Goal: Task Accomplishment & Management: Use online tool/utility

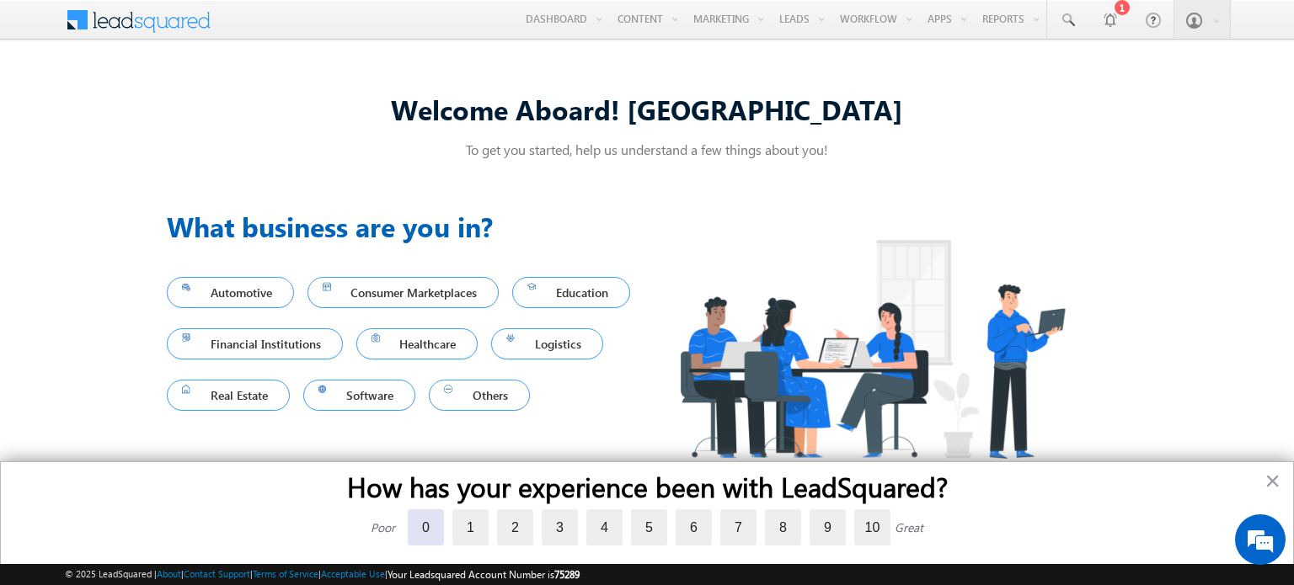
click at [417, 534] on label "0" at bounding box center [426, 528] width 36 height 36
click at [408, 512] on input "0" at bounding box center [408, 512] width 0 height 0
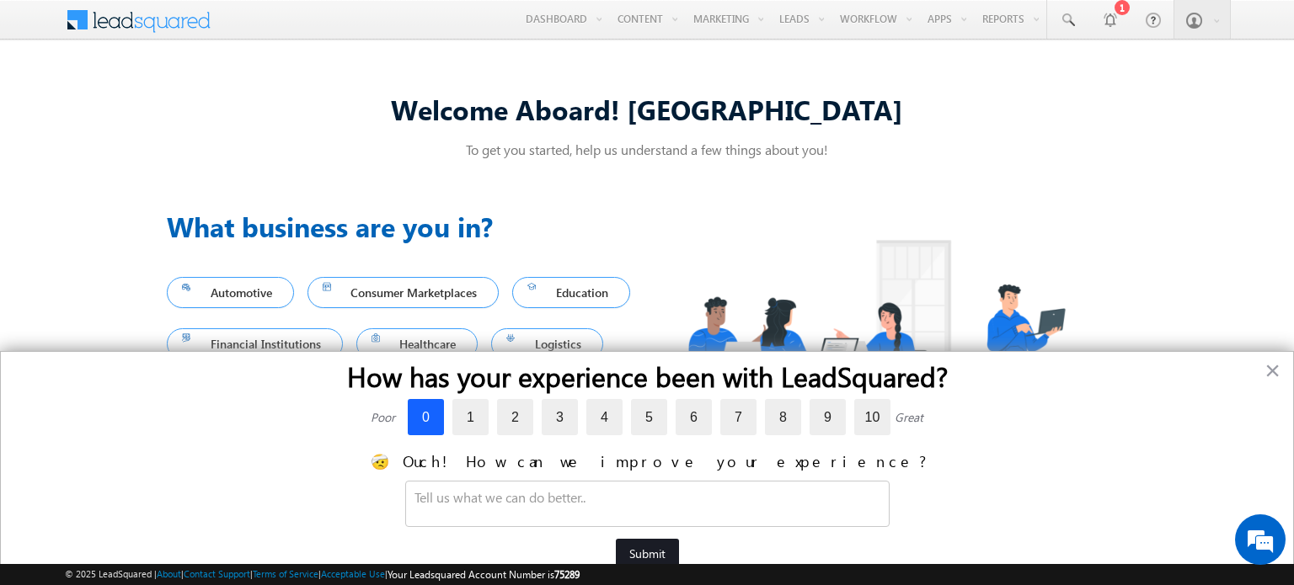
click at [626, 542] on button "Submit" at bounding box center [647, 554] width 63 height 30
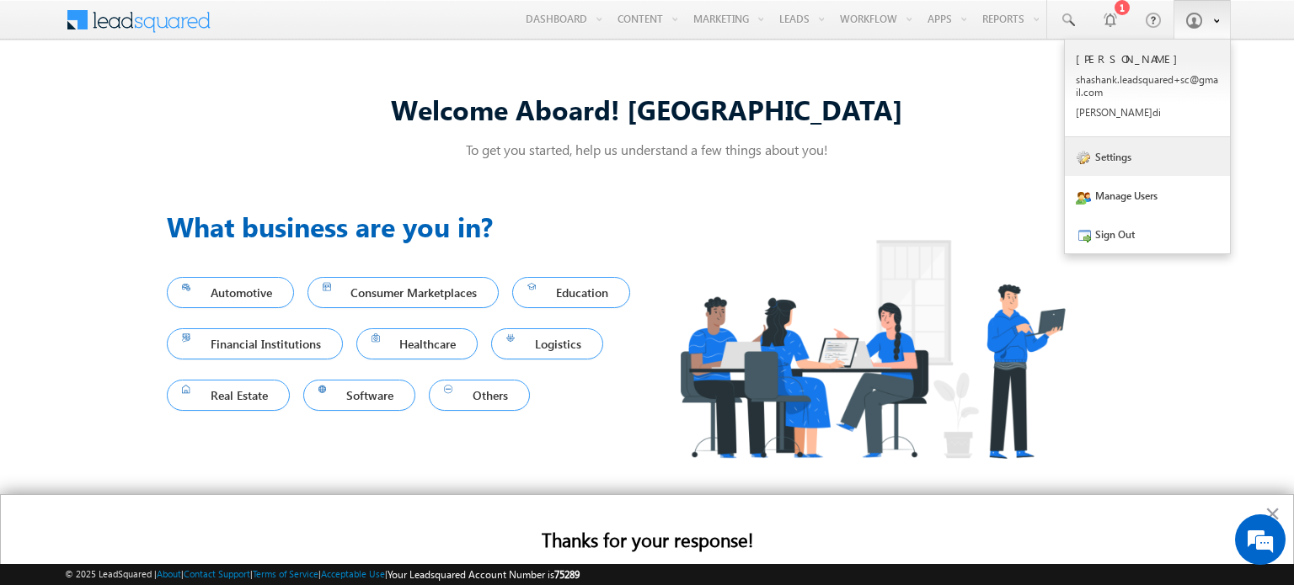
click at [1143, 149] on link "Settings" at bounding box center [1147, 156] width 165 height 39
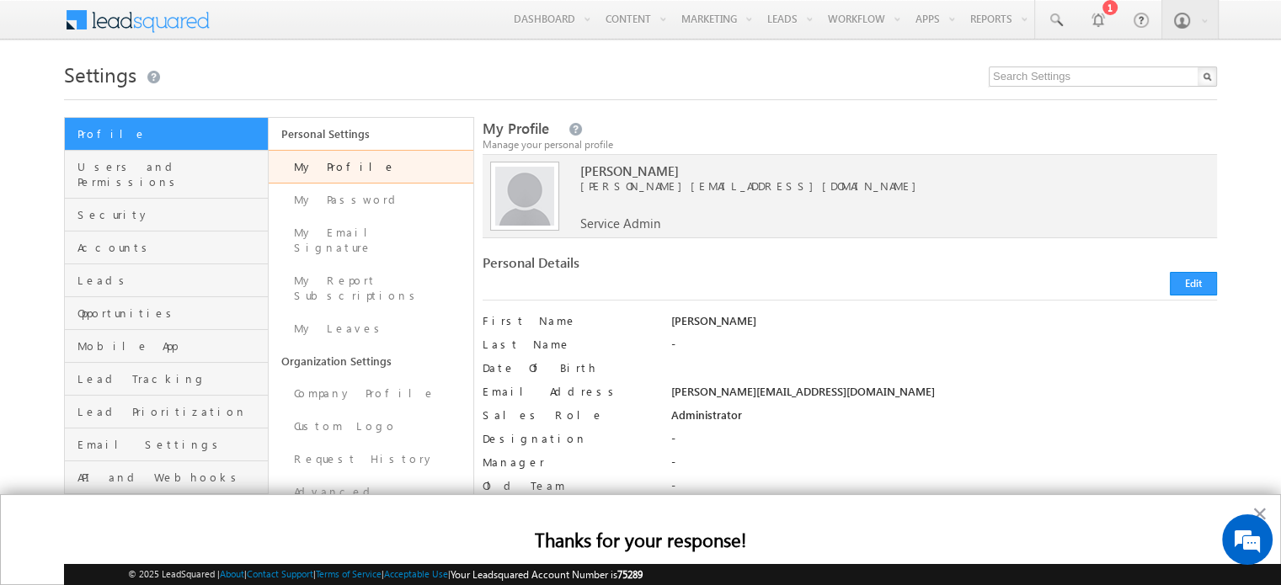
scroll to position [270, 0]
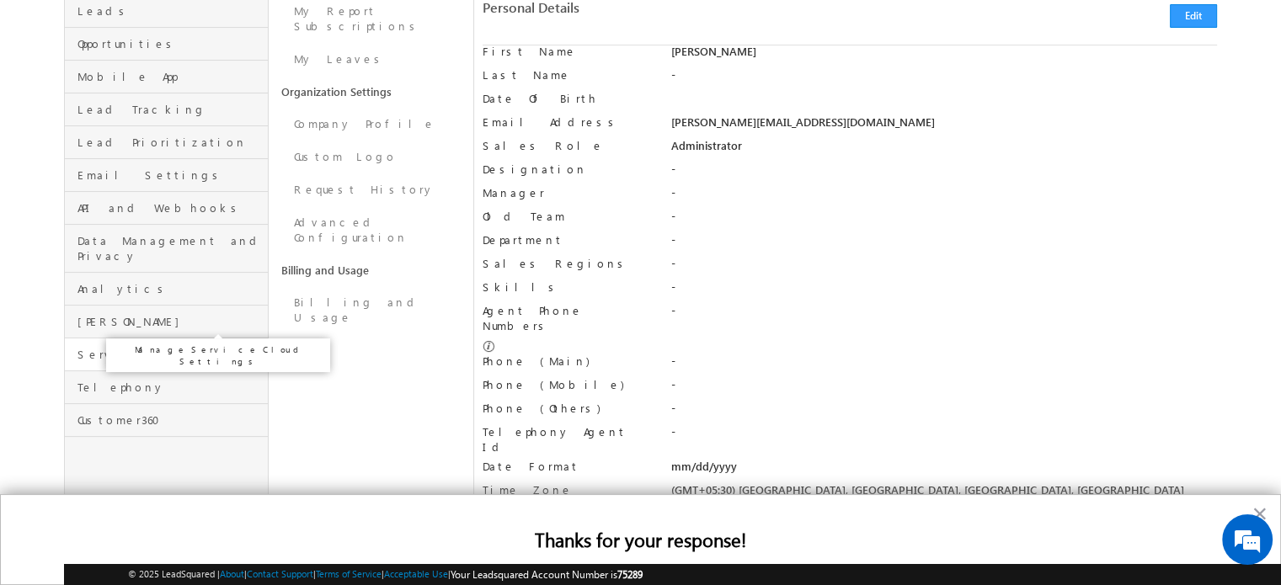
click at [175, 347] on span "Service Cloud" at bounding box center [170, 354] width 186 height 15
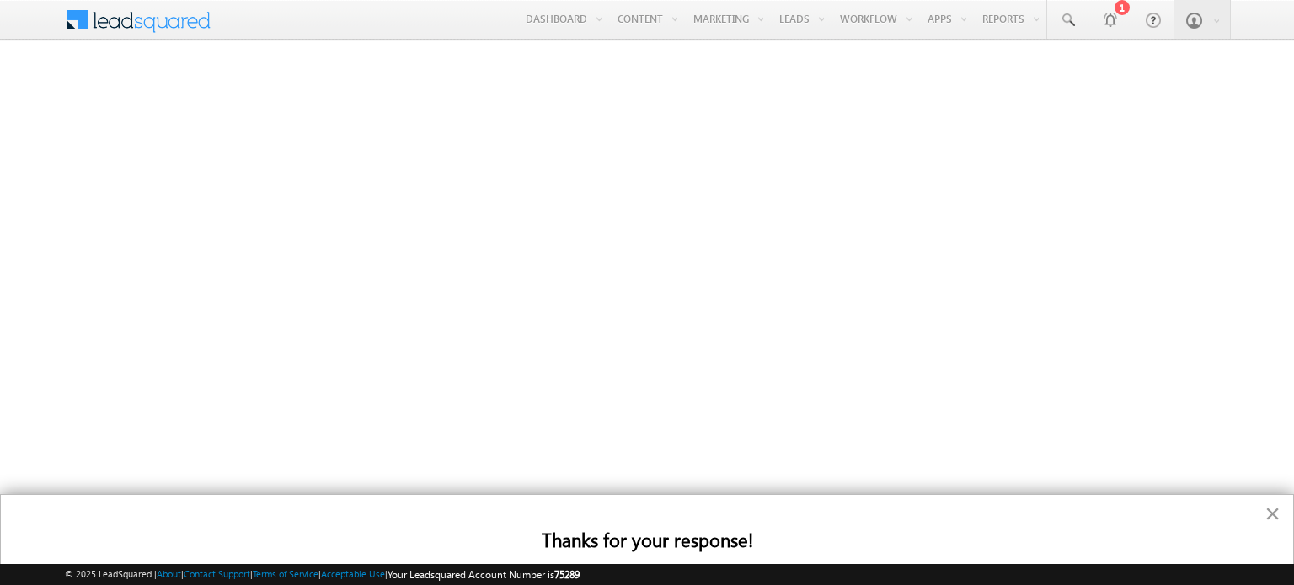
click at [1277, 519] on button "×" at bounding box center [1272, 513] width 16 height 27
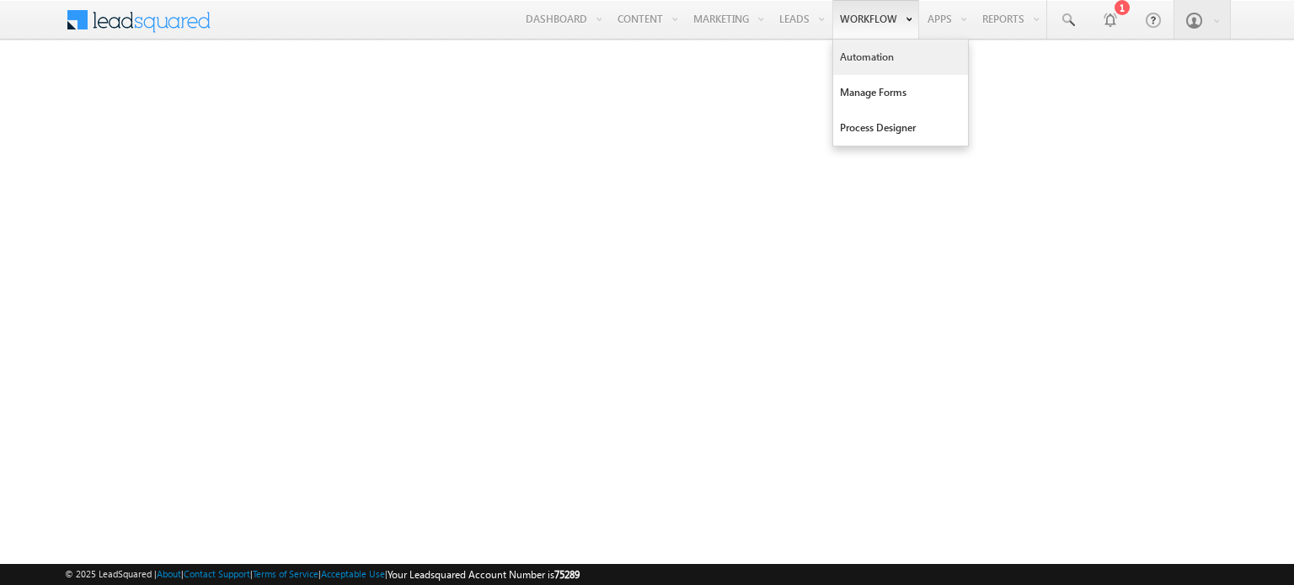
click at [860, 51] on link "Automation" at bounding box center [900, 57] width 135 height 35
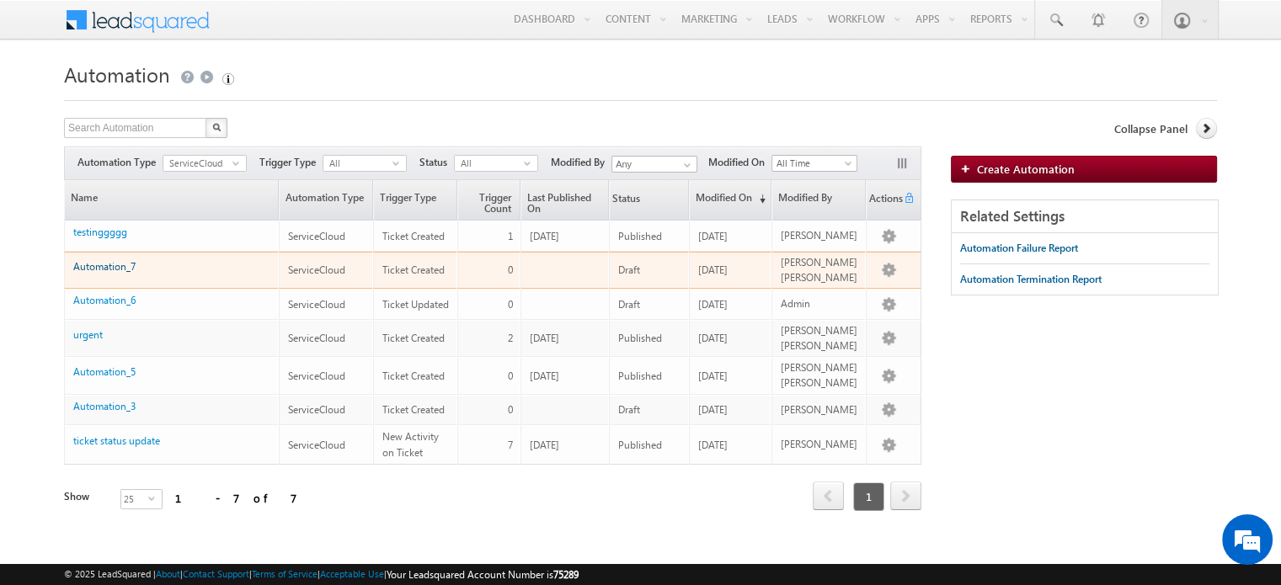
click at [108, 264] on link "Automation_7" at bounding box center [104, 266] width 62 height 13
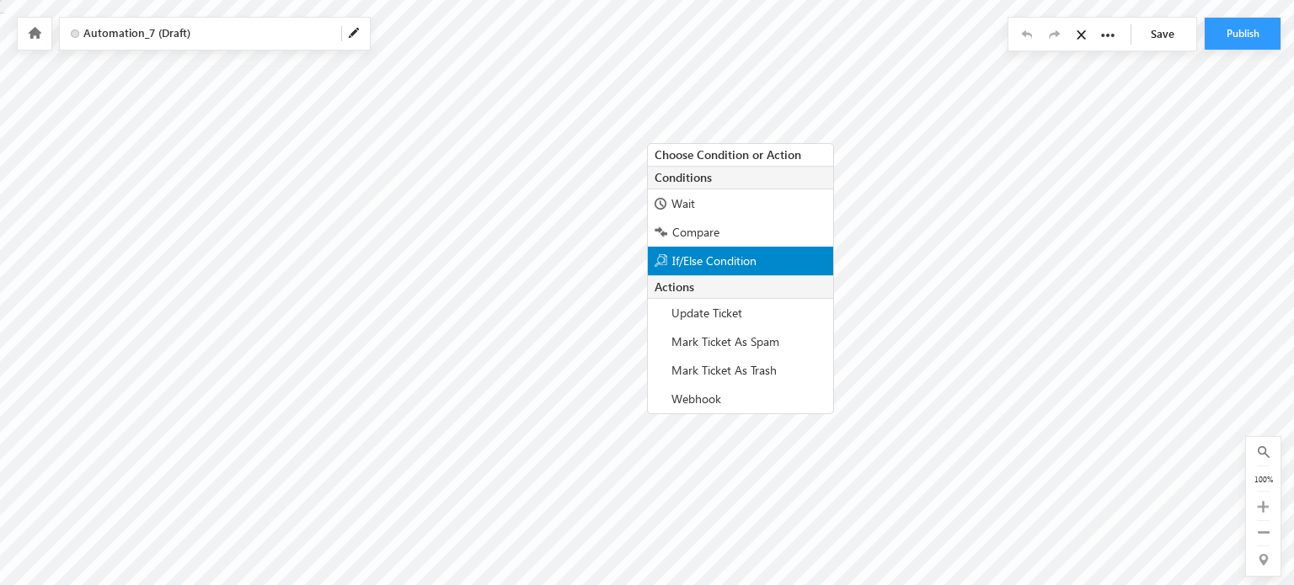
click at [716, 254] on span "If/Else Condition" at bounding box center [714, 261] width 84 height 16
